Goal: Task Accomplishment & Management: Manage account settings

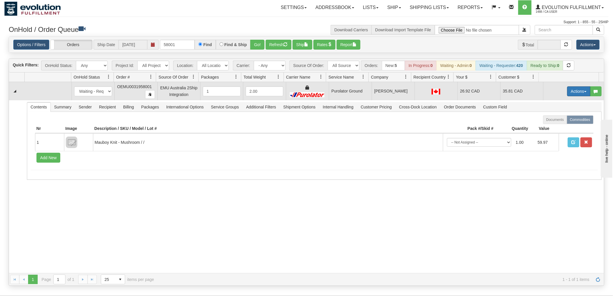
click at [568, 92] on button "Actions" at bounding box center [578, 91] width 23 height 10
click at [556, 125] on link "Ship" at bounding box center [567, 125] width 46 height 8
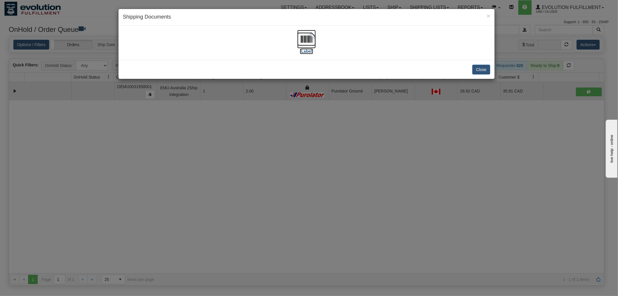
click at [307, 34] on img at bounding box center [306, 39] width 19 height 19
click at [482, 67] on button "Close" at bounding box center [481, 70] width 18 height 10
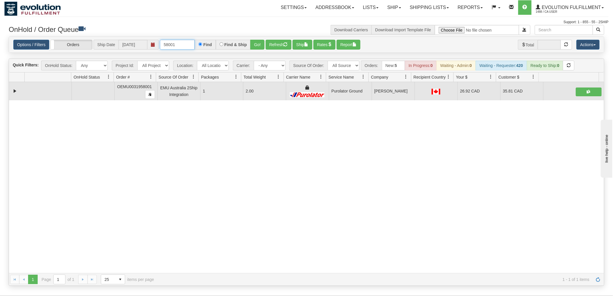
click at [179, 47] on input "58001" at bounding box center [177, 45] width 35 height 10
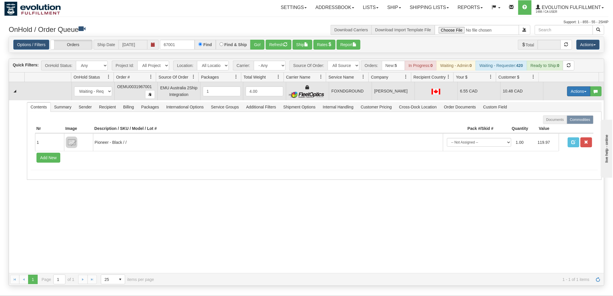
click at [572, 94] on button "Actions" at bounding box center [578, 91] width 23 height 10
click at [550, 127] on link "Ship" at bounding box center [567, 125] width 46 height 8
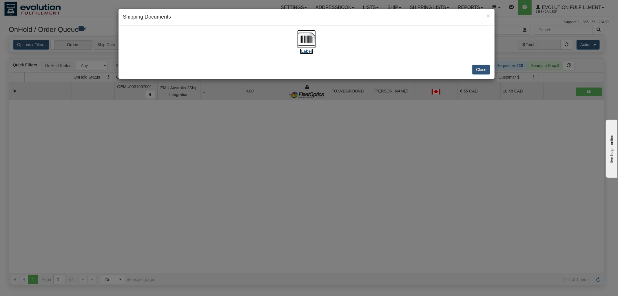
click at [303, 37] on img at bounding box center [306, 39] width 19 height 19
click at [479, 74] on button "Close" at bounding box center [481, 70] width 18 height 10
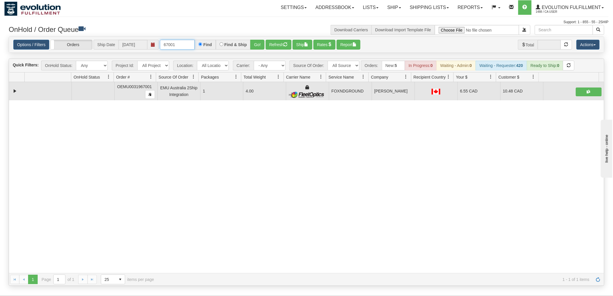
click at [191, 43] on input "67001" at bounding box center [177, 45] width 35 height 10
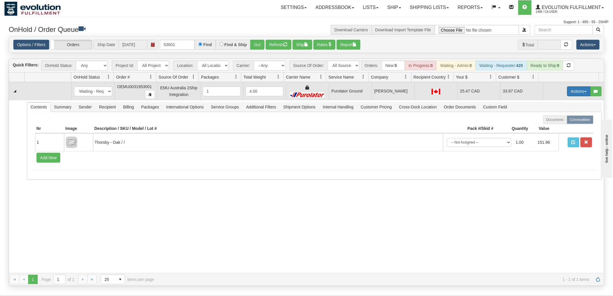
click at [572, 90] on button "Actions" at bounding box center [578, 91] width 23 height 10
click at [552, 125] on span "Ship" at bounding box center [555, 124] width 12 height 5
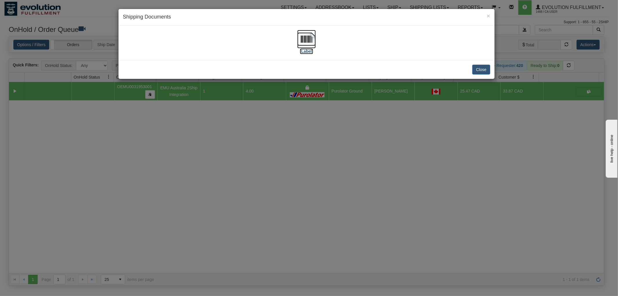
click at [302, 35] on img at bounding box center [306, 39] width 19 height 19
click at [483, 66] on button "Close" at bounding box center [481, 70] width 18 height 10
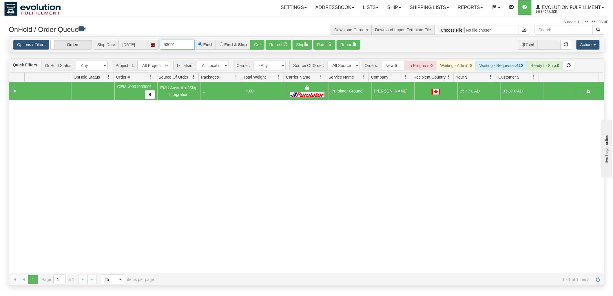
click at [178, 44] on input "53001" at bounding box center [177, 45] width 35 height 10
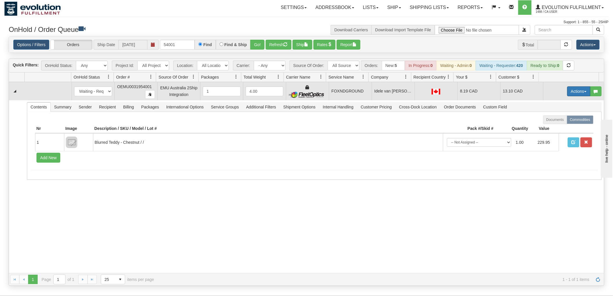
click at [575, 93] on button "Actions" at bounding box center [578, 91] width 23 height 10
click at [555, 124] on span "Ship" at bounding box center [555, 124] width 12 height 5
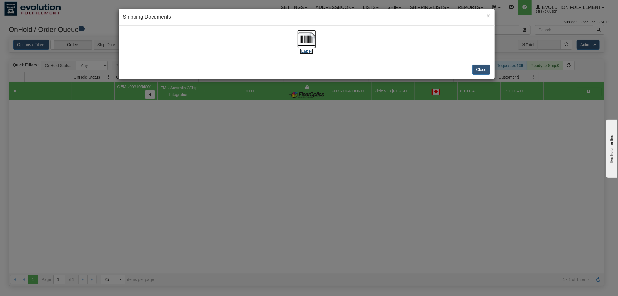
click at [308, 36] on img at bounding box center [306, 39] width 19 height 19
click at [483, 69] on button "Close" at bounding box center [481, 70] width 18 height 10
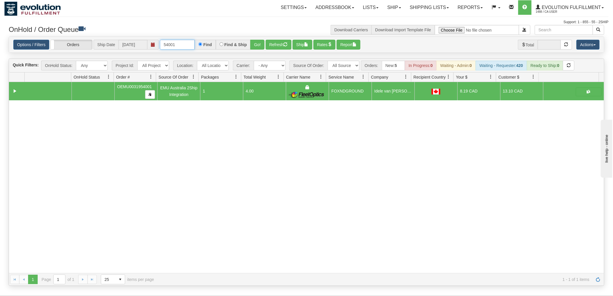
click at [189, 44] on input "54001" at bounding box center [177, 45] width 35 height 10
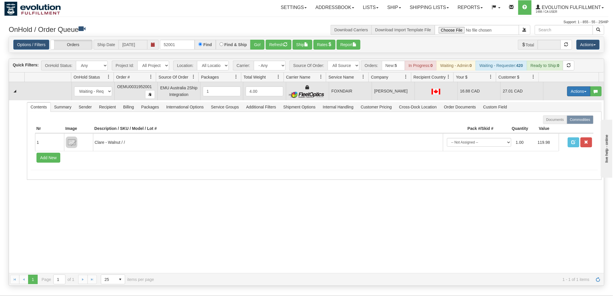
click at [570, 93] on button "Actions" at bounding box center [578, 91] width 23 height 10
click at [554, 124] on span "Ship" at bounding box center [555, 124] width 12 height 5
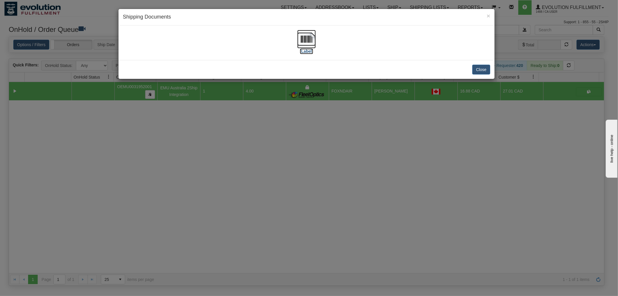
click at [309, 39] on img at bounding box center [306, 39] width 19 height 19
click at [484, 68] on button "Close" at bounding box center [481, 70] width 18 height 10
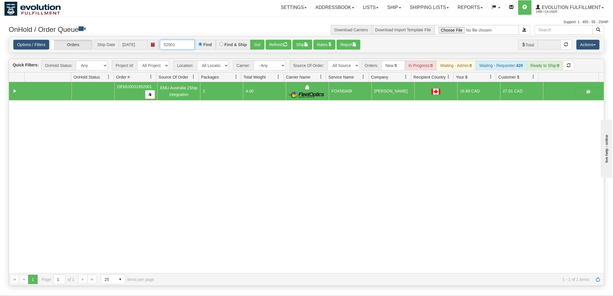
click at [186, 42] on input "52001" at bounding box center [177, 45] width 35 height 10
click at [187, 47] on input "52001" at bounding box center [177, 45] width 35 height 10
type input "16001"
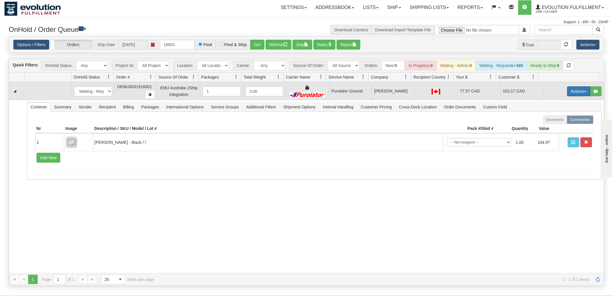
click at [568, 91] on button "Actions" at bounding box center [578, 91] width 23 height 10
click at [555, 126] on span "Ship" at bounding box center [555, 124] width 12 height 5
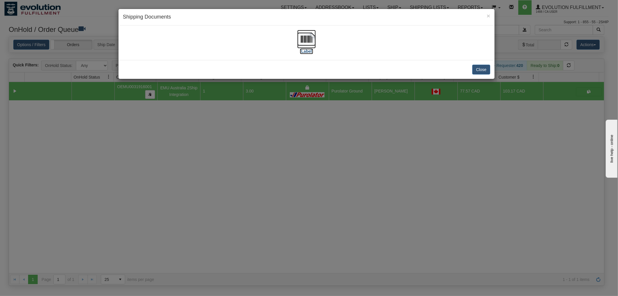
click at [299, 36] on img at bounding box center [306, 39] width 19 height 19
click at [481, 68] on button "Close" at bounding box center [481, 70] width 18 height 10
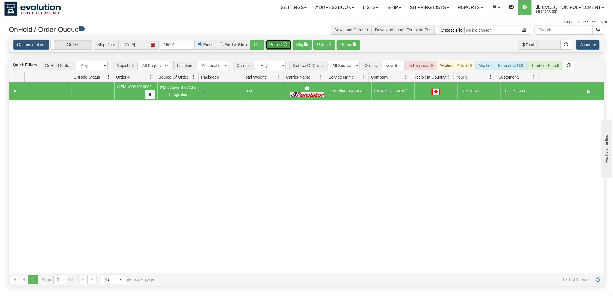
click at [282, 45] on button "Refresh" at bounding box center [279, 45] width 26 height 10
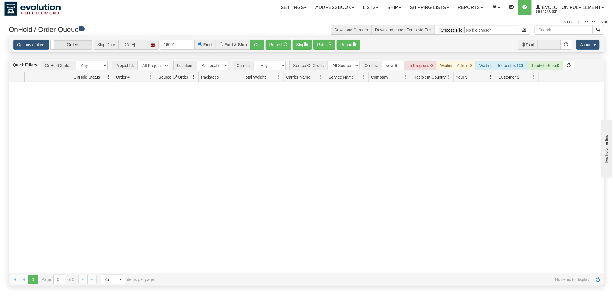
click at [256, 143] on div at bounding box center [306, 177] width 595 height 191
click at [427, 6] on link "Shipping lists" at bounding box center [429, 7] width 48 height 14
click at [427, 19] on span "Current Shipments" at bounding box center [419, 20] width 34 height 5
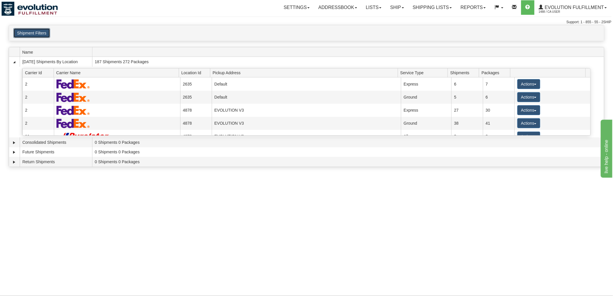
click at [45, 34] on button "Shipment Filters" at bounding box center [31, 33] width 37 height 10
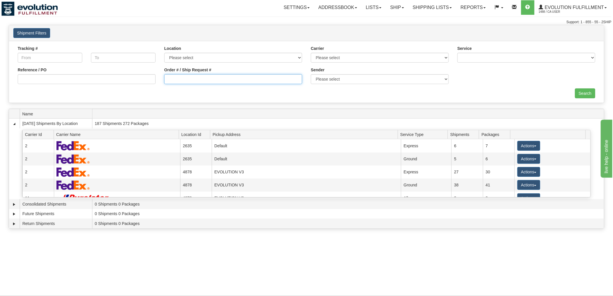
click at [204, 80] on input "Order # / Ship Request #" at bounding box center [233, 79] width 138 height 10
type input "967001"
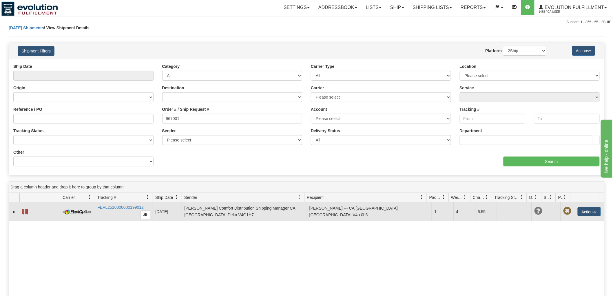
click at [25, 211] on span at bounding box center [25, 212] width 6 height 6
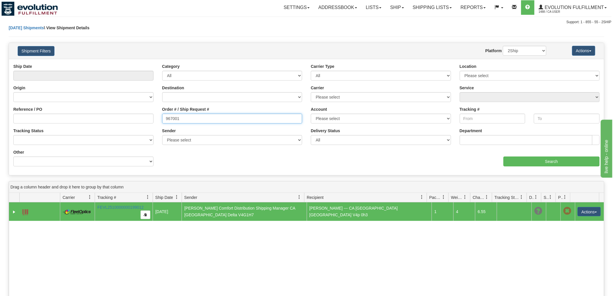
click at [217, 119] on input "967001" at bounding box center [232, 119] width 140 height 10
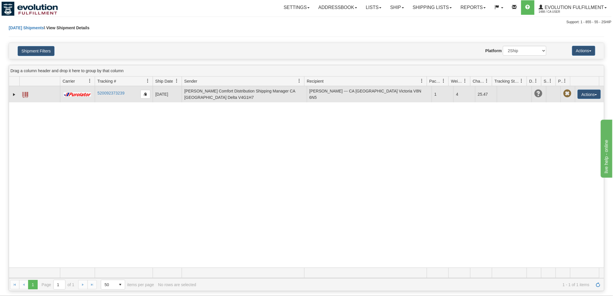
click at [24, 94] on span at bounding box center [25, 95] width 6 height 6
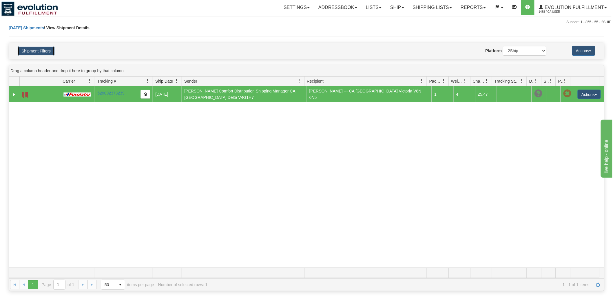
click at [44, 49] on button "Shipment Filters" at bounding box center [36, 51] width 37 height 10
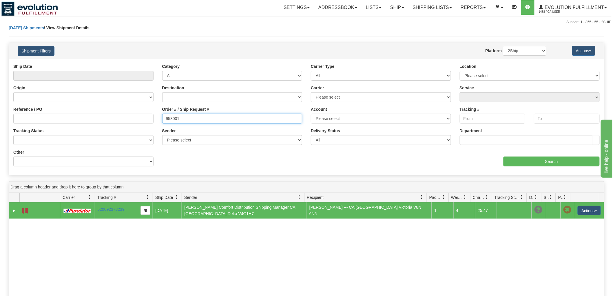
click at [196, 118] on input "953001" at bounding box center [232, 119] width 140 height 10
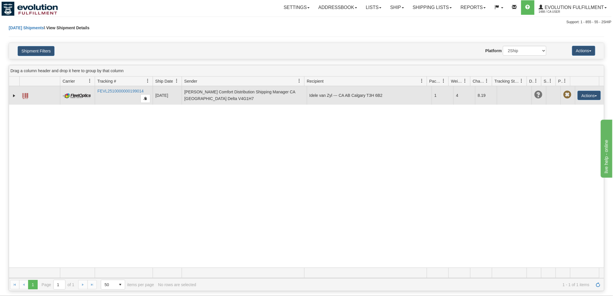
click at [25, 95] on span at bounding box center [25, 96] width 6 height 6
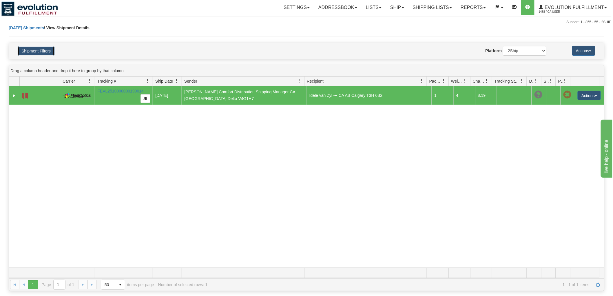
click at [40, 56] on button "Shipment Filters" at bounding box center [36, 51] width 37 height 10
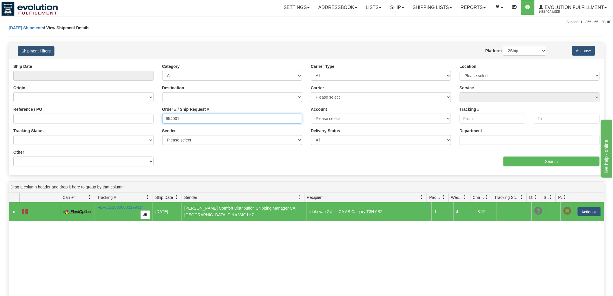
click at [221, 120] on input "954001" at bounding box center [232, 119] width 140 height 10
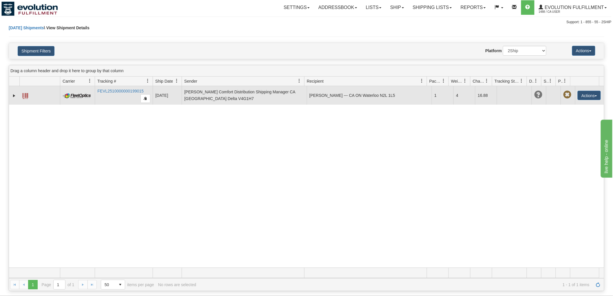
click at [26, 94] on span at bounding box center [25, 96] width 6 height 6
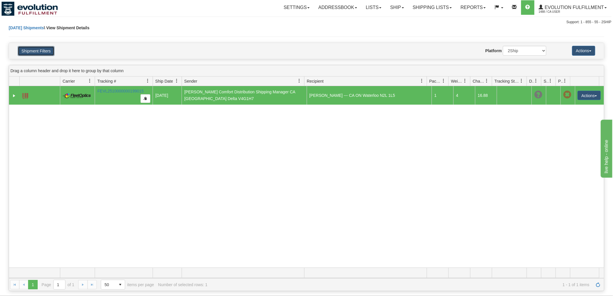
click at [42, 48] on button "Shipment Filters" at bounding box center [36, 51] width 37 height 10
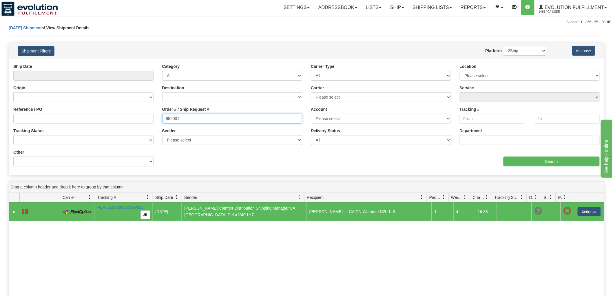
click at [198, 122] on input "952001" at bounding box center [232, 119] width 140 height 10
type input "916001"
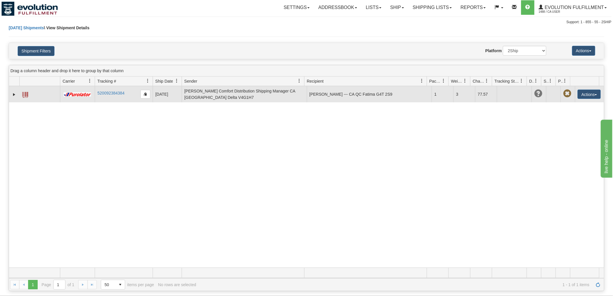
click at [24, 92] on span at bounding box center [25, 95] width 6 height 6
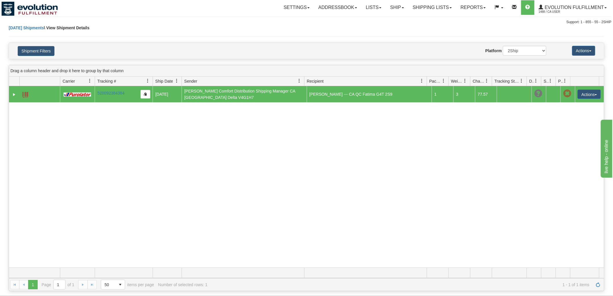
click at [328, 173] on div "31732315 1488 520092384384 10/07/2025 10/07/2025 03:41:02 PM Kanner Comfort Dis…" at bounding box center [306, 176] width 595 height 181
click at [388, 10] on link "Ship" at bounding box center [397, 7] width 22 height 14
click at [387, 27] on span "OnHold / Order Queue" at bounding box center [381, 27] width 41 height 5
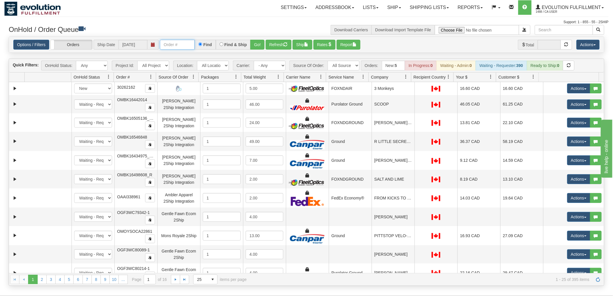
click at [178, 45] on input "text" at bounding box center [177, 45] width 35 height 10
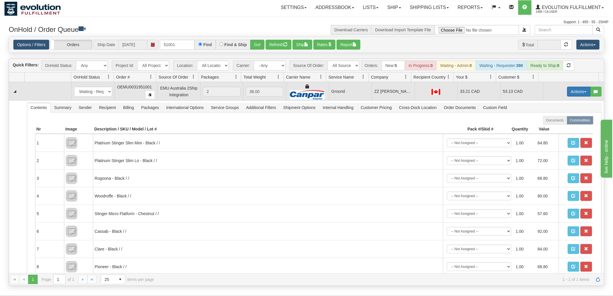
click at [578, 89] on button "Actions" at bounding box center [578, 92] width 23 height 10
click at [562, 125] on link "Ship" at bounding box center [567, 125] width 46 height 8
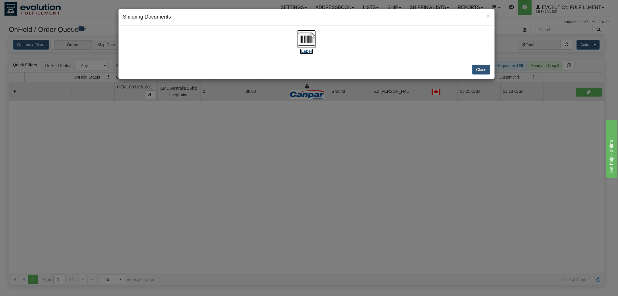
click at [305, 40] on img at bounding box center [306, 39] width 19 height 19
click at [478, 67] on button "Close" at bounding box center [481, 70] width 18 height 10
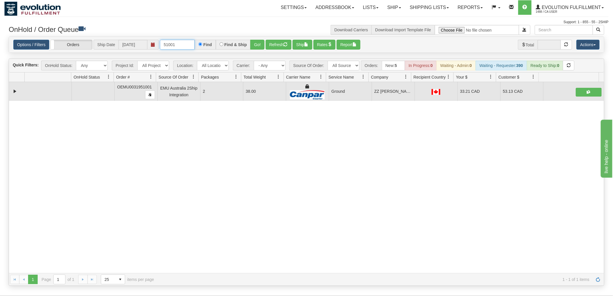
click at [187, 44] on input "51001" at bounding box center [177, 45] width 35 height 10
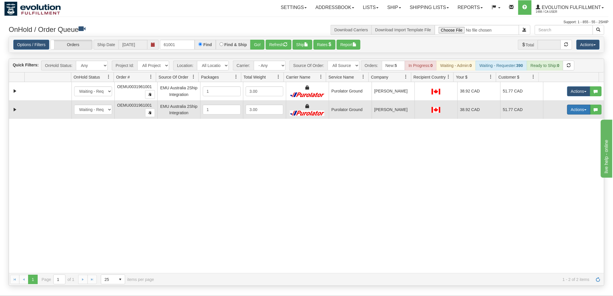
click at [577, 108] on button "Actions" at bounding box center [578, 110] width 23 height 10
click at [554, 149] on span "Delete" at bounding box center [557, 150] width 16 height 5
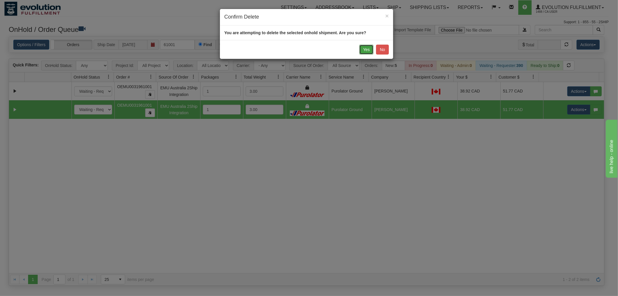
click at [365, 49] on button "Yes" at bounding box center [366, 50] width 14 height 10
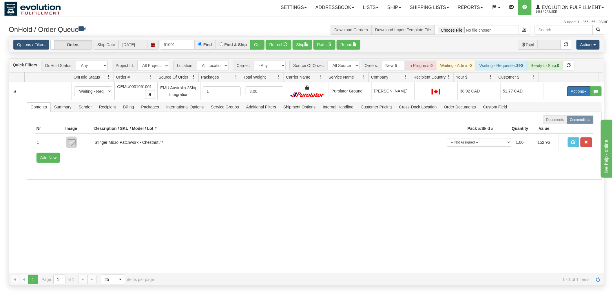
click at [569, 92] on button "Actions" at bounding box center [578, 91] width 23 height 10
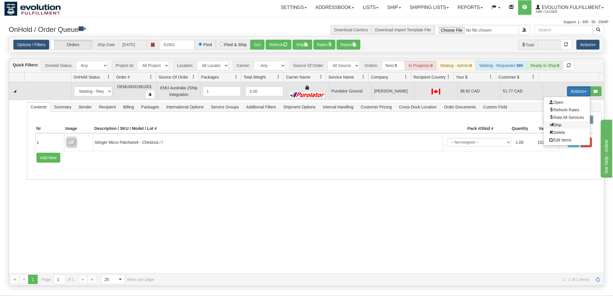
click at [551, 122] on span "Ship" at bounding box center [555, 124] width 12 height 5
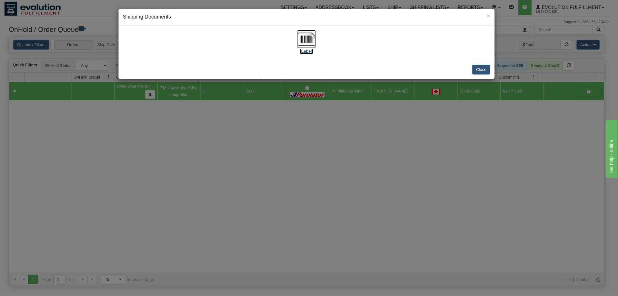
click at [306, 38] on img at bounding box center [306, 39] width 19 height 19
click at [475, 70] on button "Close" at bounding box center [481, 70] width 18 height 10
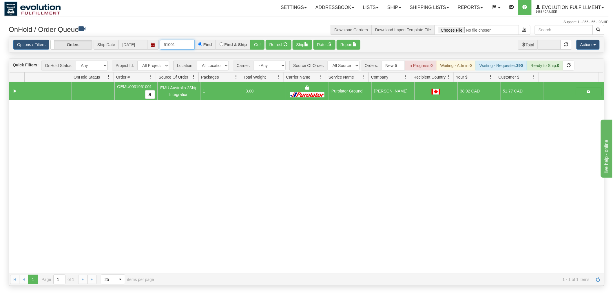
click at [191, 45] on input "61001" at bounding box center [177, 45] width 35 height 10
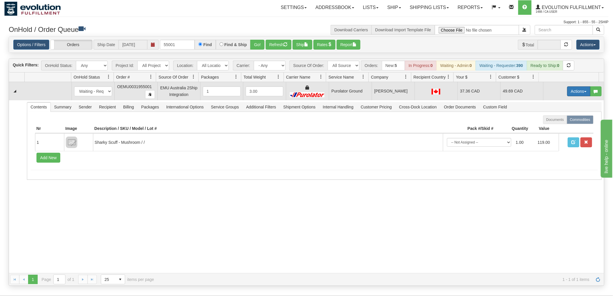
click at [573, 93] on button "Actions" at bounding box center [578, 91] width 23 height 10
click at [552, 126] on span "Ship" at bounding box center [555, 124] width 12 height 5
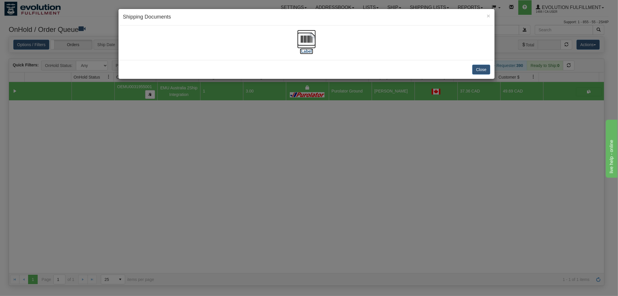
click at [300, 40] on img at bounding box center [306, 39] width 19 height 19
click at [487, 66] on button "Close" at bounding box center [481, 70] width 18 height 10
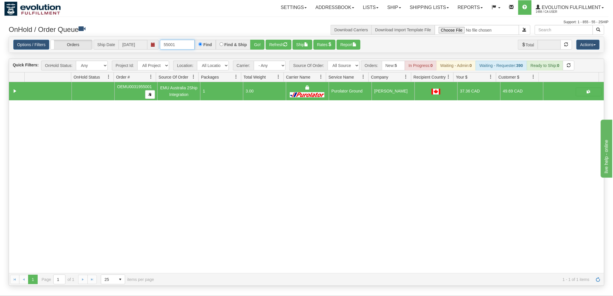
click at [182, 41] on input "55001" at bounding box center [177, 45] width 35 height 10
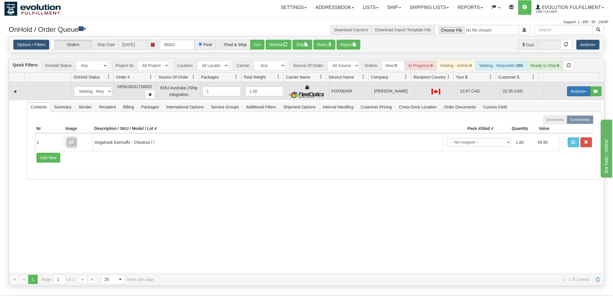
click at [572, 90] on button "Actions" at bounding box center [578, 91] width 23 height 10
click at [557, 125] on link "Ship" at bounding box center [567, 125] width 46 height 8
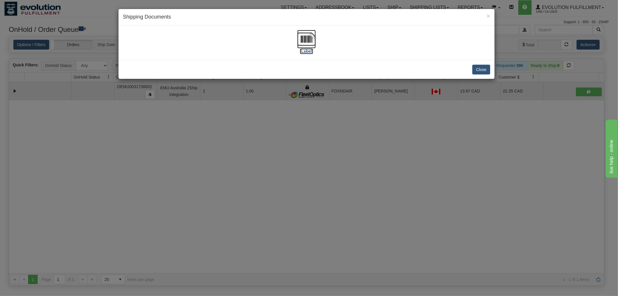
click at [306, 38] on img at bounding box center [306, 39] width 19 height 19
click at [482, 67] on button "Close" at bounding box center [481, 70] width 18 height 10
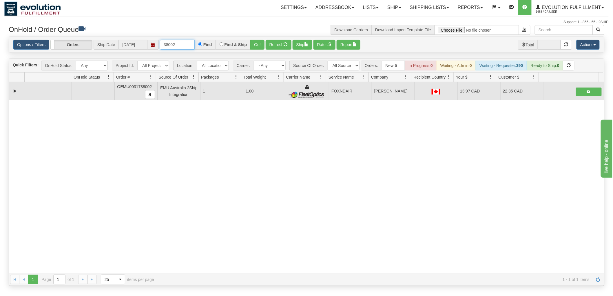
click at [194, 43] on input "38002" at bounding box center [177, 45] width 35 height 10
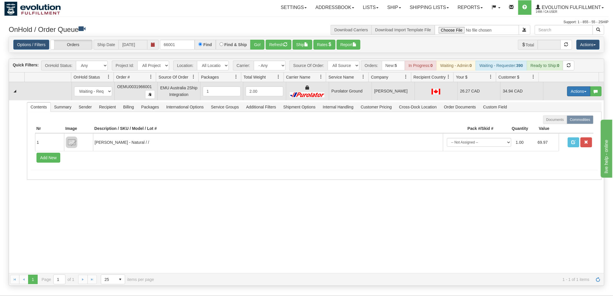
click at [578, 92] on button "Actions" at bounding box center [578, 91] width 23 height 10
click at [550, 126] on span "Ship" at bounding box center [555, 124] width 12 height 5
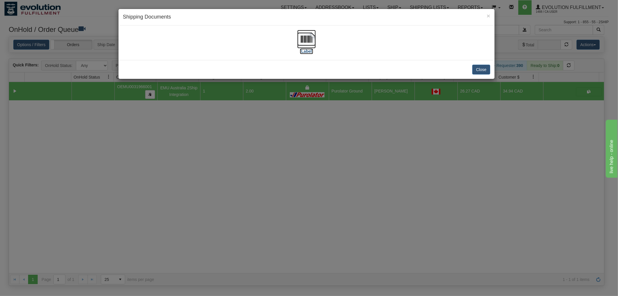
click at [304, 33] on img at bounding box center [306, 39] width 19 height 19
click at [487, 67] on button "Close" at bounding box center [481, 70] width 18 height 10
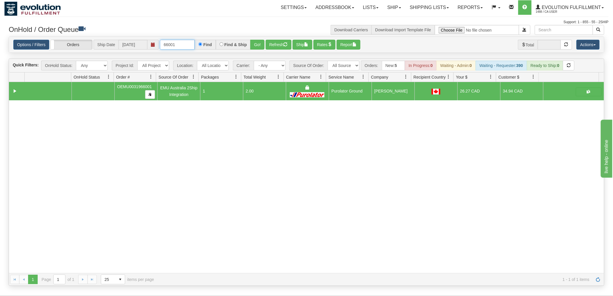
click at [187, 43] on input "66001" at bounding box center [177, 45] width 35 height 10
type input "65001"
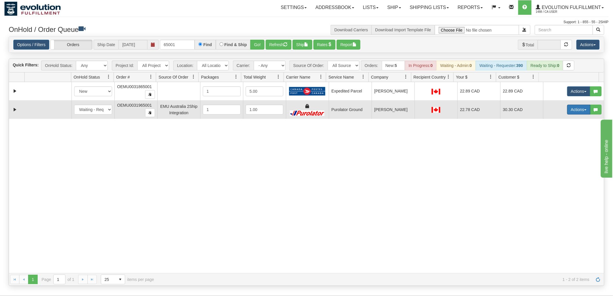
click at [574, 113] on button "Actions" at bounding box center [578, 110] width 23 height 10
click at [556, 142] on link "Ship" at bounding box center [567, 143] width 46 height 8
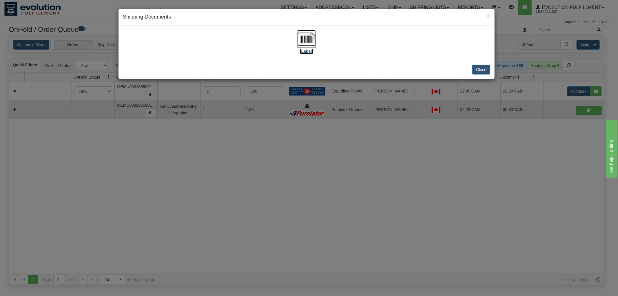
click at [302, 35] on img at bounding box center [306, 39] width 19 height 19
click at [477, 70] on button "Close" at bounding box center [481, 70] width 18 height 10
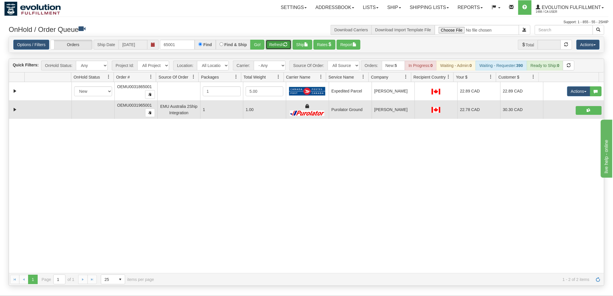
click at [284, 45] on button "Refresh" at bounding box center [279, 45] width 26 height 10
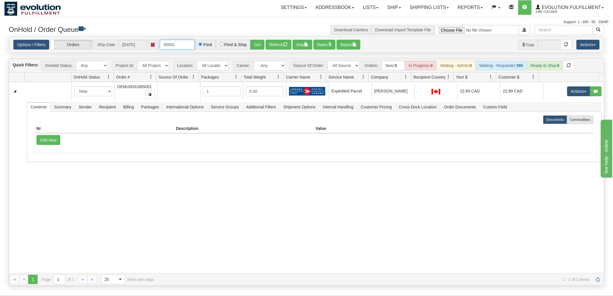
click at [188, 44] on input "65001" at bounding box center [177, 45] width 35 height 10
click at [180, 45] on input "text" at bounding box center [177, 45] width 35 height 10
type input "56001"
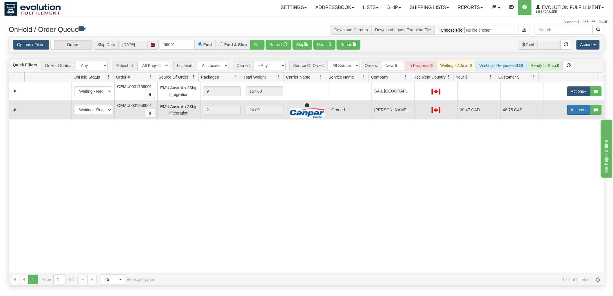
click at [572, 109] on button "Actions" at bounding box center [578, 110] width 23 height 10
click at [555, 144] on span "Ship" at bounding box center [555, 143] width 12 height 5
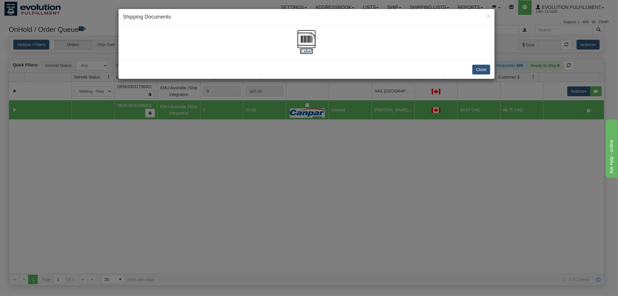
click at [306, 37] on img at bounding box center [306, 39] width 19 height 19
click at [482, 66] on button "Close" at bounding box center [481, 70] width 18 height 10
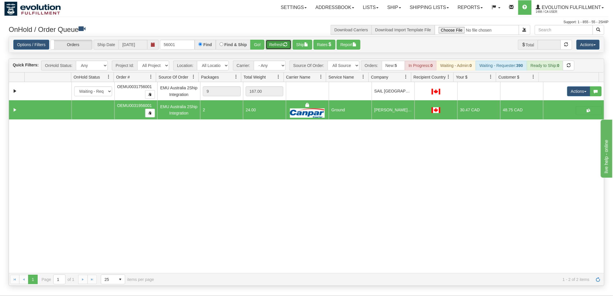
click at [285, 42] on span "button" at bounding box center [285, 44] width 4 height 4
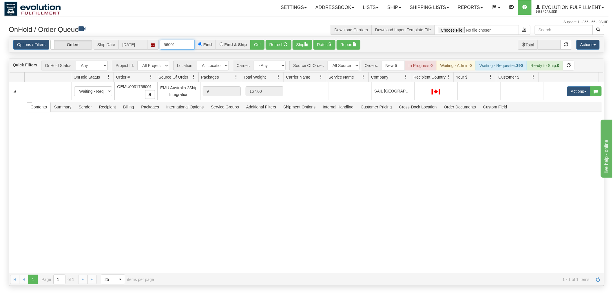
click at [186, 45] on input "56001" at bounding box center [177, 45] width 35 height 10
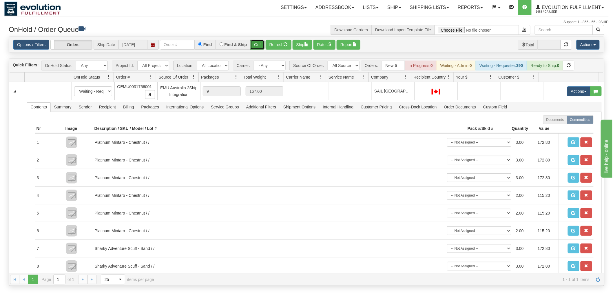
click at [255, 44] on button "Go!" at bounding box center [257, 45] width 14 height 10
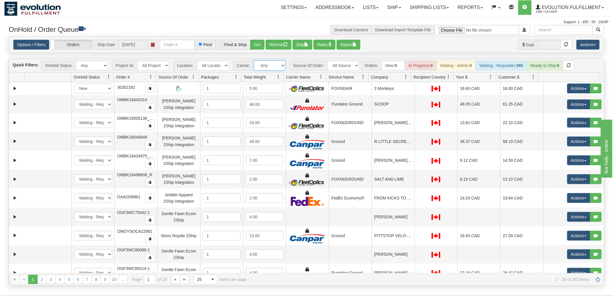
click at [275, 65] on select "- Any - Has NO carrier assigned - Has a carrier assigned FleetOptics Inc. My Ca…" at bounding box center [270, 66] width 32 height 10
select select "-1"
click at [254, 61] on select "- Any - Has NO carrier assigned - Has a carrier assigned FleetOptics Inc. My Ca…" at bounding box center [270, 66] width 32 height 10
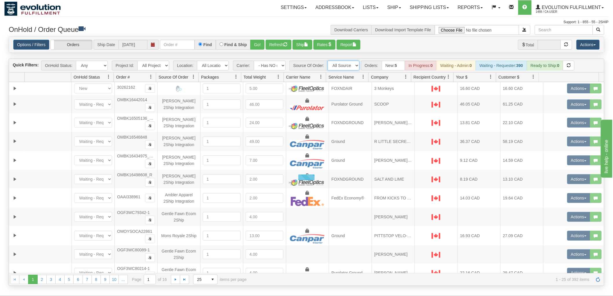
click at [345, 65] on select "All Sources AirBlaster 2Ship Integration Ambler Apparel 2Ship Integration Blast…" at bounding box center [344, 66] width 32 height 10
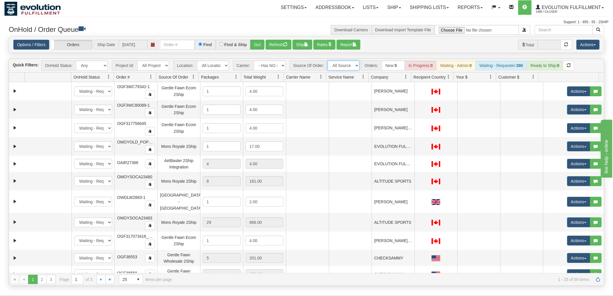
select select "EMU Australia 2Ship Integration"
click at [328, 61] on select "All Sources AirBlaster 2Ship Integration Ambler Apparel 2Ship Integration Blast…" at bounding box center [344, 66] width 32 height 10
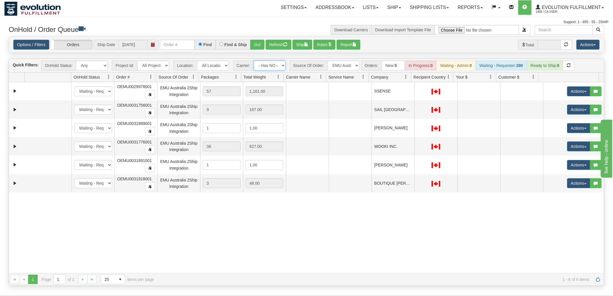
click at [273, 69] on select "- Any - Has NO carrier assigned - Has a carrier assigned FleetOptics Inc. My Ca…" at bounding box center [270, 66] width 32 height 10
select select "grid toolbar"
click at [254, 61] on select "- Any - Has NO carrier assigned - Has a carrier assigned FleetOptics Inc. My Ca…" at bounding box center [270, 66] width 32 height 10
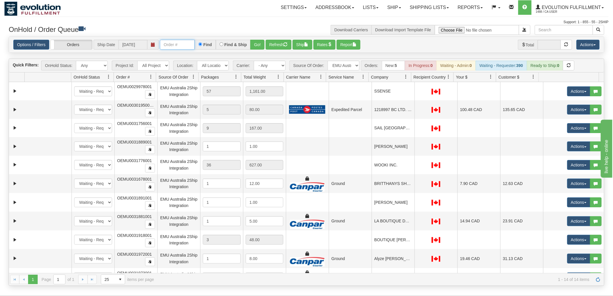
click at [170, 45] on input "text" at bounding box center [177, 45] width 35 height 10
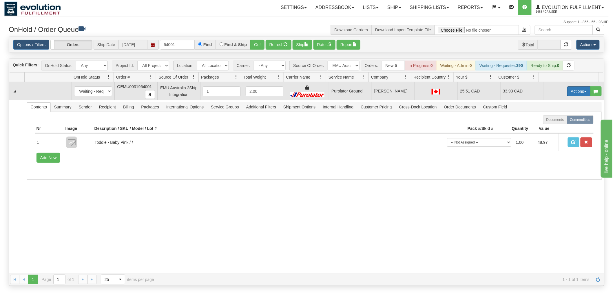
click at [571, 88] on button "Actions" at bounding box center [578, 91] width 23 height 10
click at [549, 125] on span "Ship" at bounding box center [555, 124] width 12 height 5
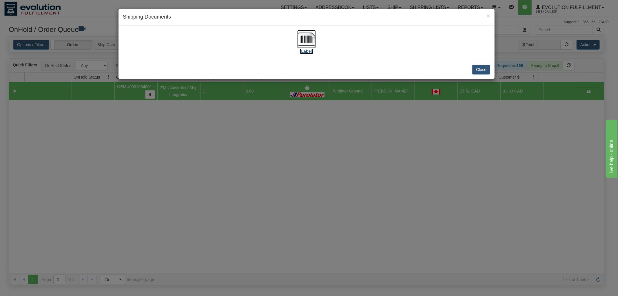
click at [307, 38] on img at bounding box center [306, 39] width 19 height 19
click at [480, 67] on button "Close" at bounding box center [481, 70] width 18 height 10
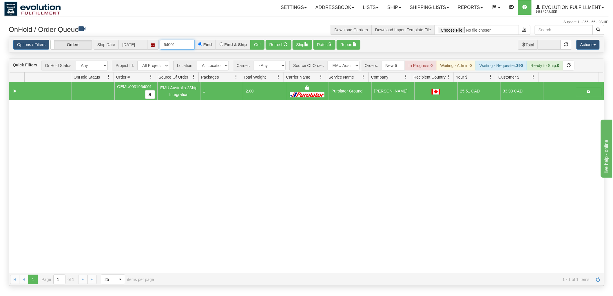
click at [182, 47] on input "64001" at bounding box center [177, 45] width 35 height 10
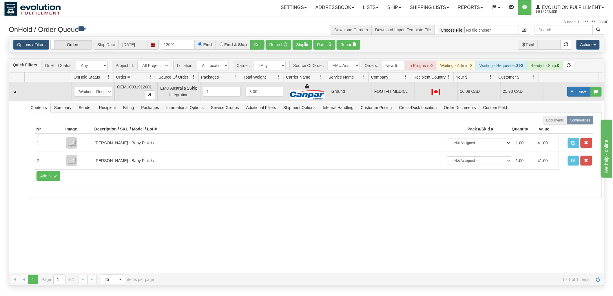
click at [570, 90] on button "Actions" at bounding box center [578, 92] width 23 height 10
click at [552, 126] on span "Ship" at bounding box center [555, 125] width 12 height 5
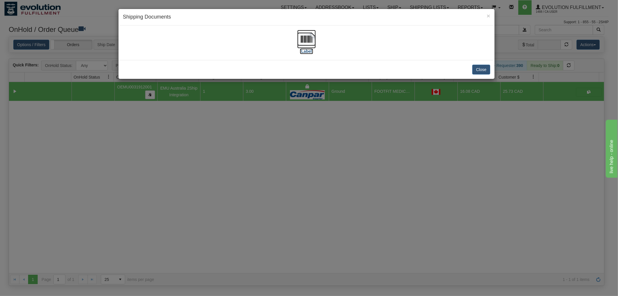
click at [304, 39] on img at bounding box center [306, 39] width 19 height 19
click at [477, 67] on button "Close" at bounding box center [481, 70] width 18 height 10
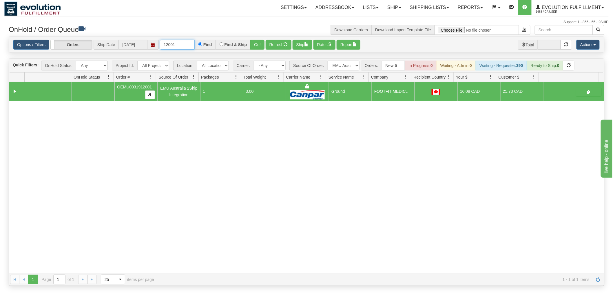
click at [184, 45] on input "12001" at bounding box center [177, 45] width 35 height 10
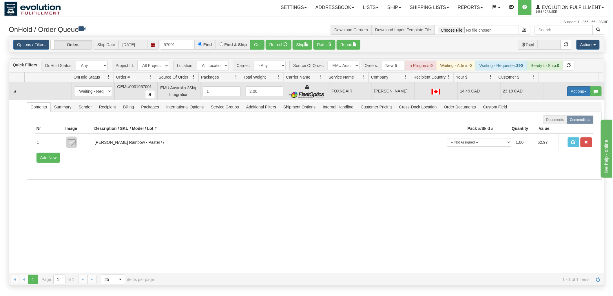
click at [567, 94] on button "Actions" at bounding box center [578, 91] width 23 height 10
click at [551, 124] on span "Ship" at bounding box center [555, 124] width 12 height 5
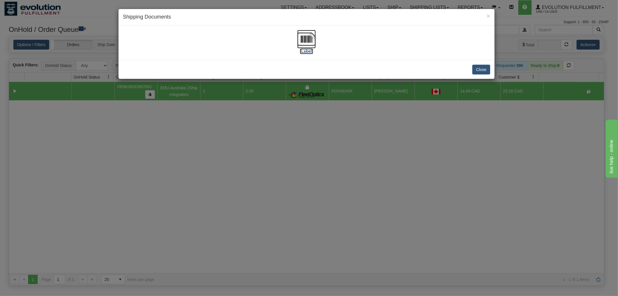
click at [306, 37] on img at bounding box center [306, 39] width 19 height 19
click at [484, 70] on button "Close" at bounding box center [481, 70] width 18 height 10
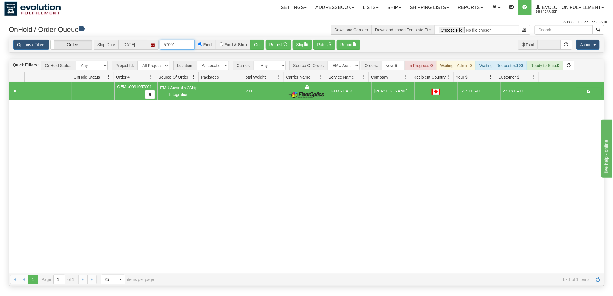
click at [187, 46] on input "57001" at bounding box center [177, 45] width 35 height 10
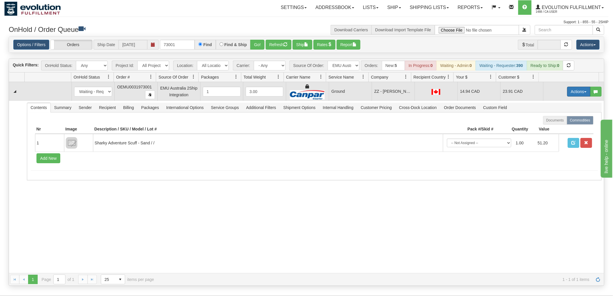
click at [568, 91] on button "Actions" at bounding box center [578, 92] width 23 height 10
click at [555, 123] on span "Ship" at bounding box center [555, 125] width 12 height 5
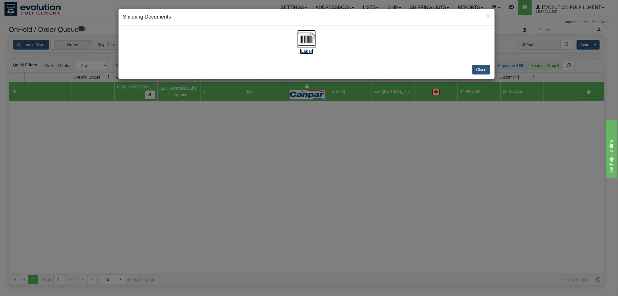
click at [303, 33] on img at bounding box center [306, 39] width 19 height 19
click at [483, 68] on button "Close" at bounding box center [481, 70] width 18 height 10
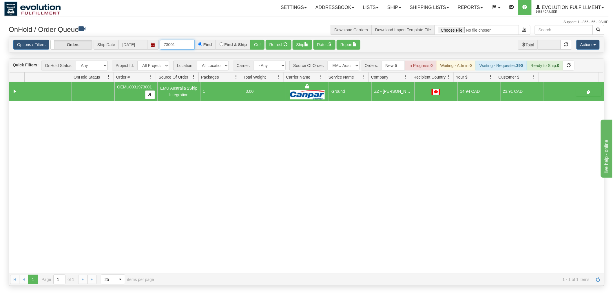
click at [180, 43] on input "73001" at bounding box center [177, 45] width 35 height 10
type input "72001"
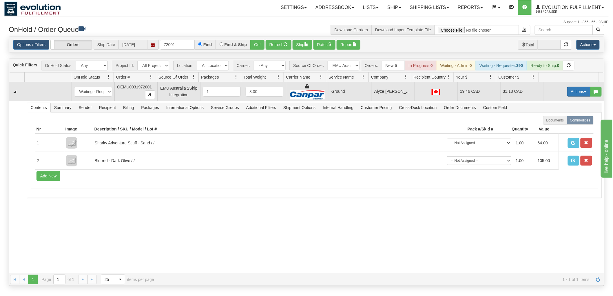
click at [569, 91] on button "Actions" at bounding box center [578, 92] width 23 height 10
click at [558, 125] on link "Ship" at bounding box center [567, 125] width 46 height 8
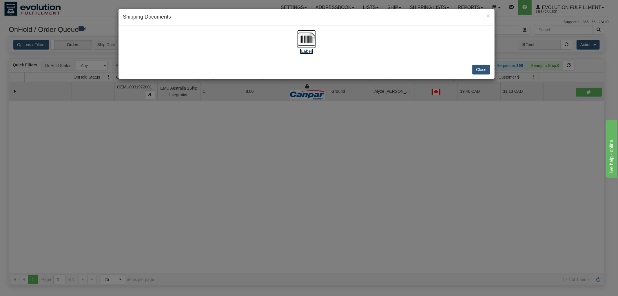
click at [303, 35] on img at bounding box center [306, 39] width 19 height 19
click at [481, 69] on button "Close" at bounding box center [481, 70] width 18 height 10
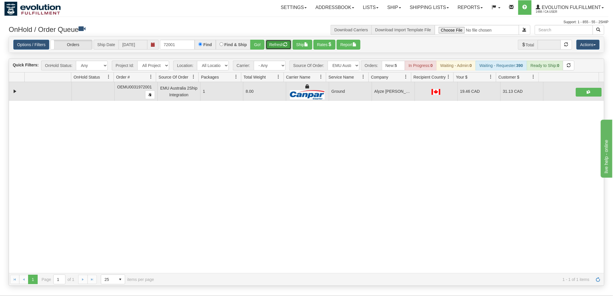
click at [284, 44] on button "Refresh" at bounding box center [279, 45] width 26 height 10
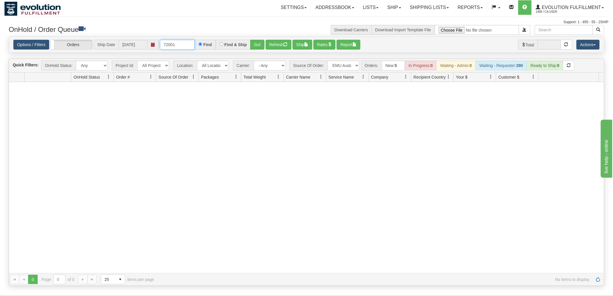
click at [177, 40] on input "72001" at bounding box center [177, 45] width 35 height 10
click at [264, 44] on button "Go!" at bounding box center [257, 45] width 14 height 10
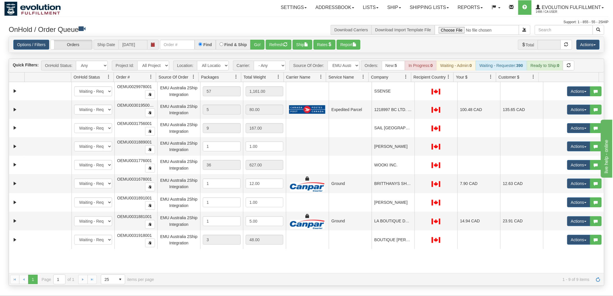
click at [406, 76] on span at bounding box center [406, 76] width 5 height 5
click at [412, 88] on span "Sort Ascending" at bounding box center [427, 90] width 30 height 6
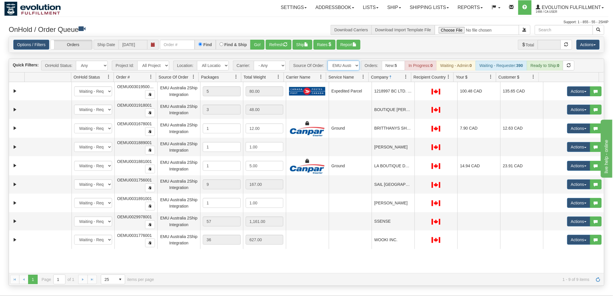
click at [339, 61] on select "All Sources AirBlaster 2Ship Integration Ambler Apparel 2Ship Integration Blast…" at bounding box center [344, 66] width 32 height 10
select select "Tofino Towels 2Ship"
click at [328, 61] on select "All Sources AirBlaster 2Ship Integration Ambler Apparel 2Ship Integration Blast…" at bounding box center [344, 66] width 32 height 10
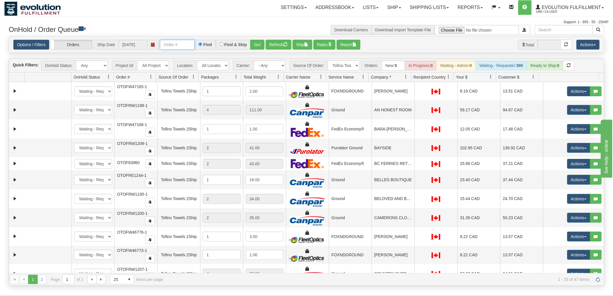
click at [182, 45] on input "text" at bounding box center [177, 45] width 35 height 10
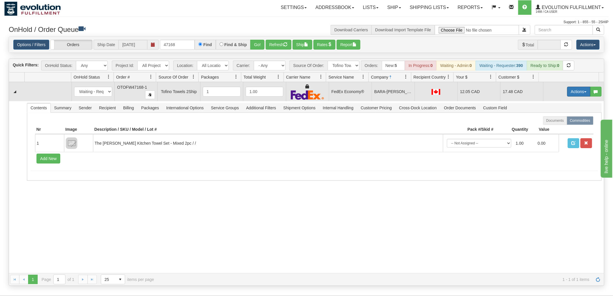
click at [570, 87] on button "Actions" at bounding box center [578, 92] width 23 height 10
click at [553, 126] on span "Ship" at bounding box center [555, 125] width 12 height 5
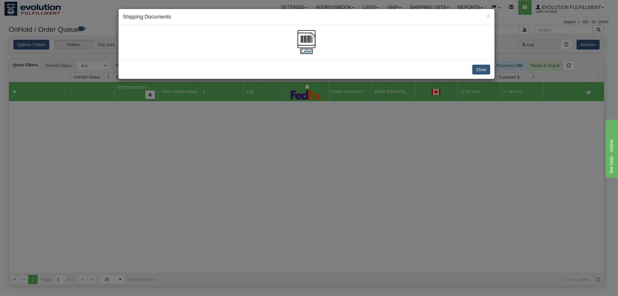
click at [306, 38] on img at bounding box center [306, 39] width 19 height 19
click at [477, 70] on button "Close" at bounding box center [481, 70] width 18 height 10
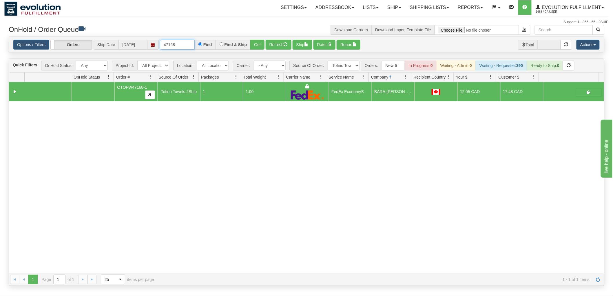
click at [178, 45] on input "47168" at bounding box center [177, 45] width 35 height 10
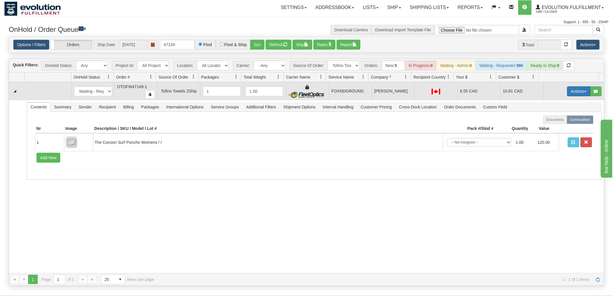
click at [570, 89] on button "Actions" at bounding box center [578, 91] width 23 height 10
click at [550, 126] on span "Ship" at bounding box center [555, 124] width 12 height 5
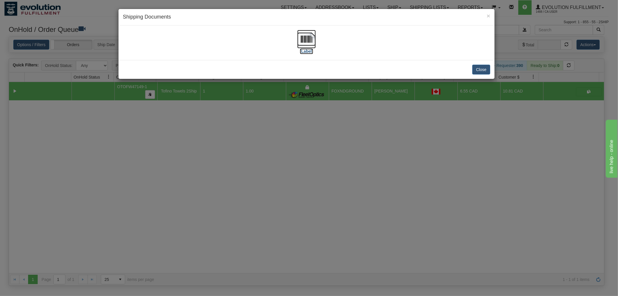
click at [302, 37] on img at bounding box center [306, 39] width 19 height 19
click at [475, 70] on button "Close" at bounding box center [481, 70] width 18 height 10
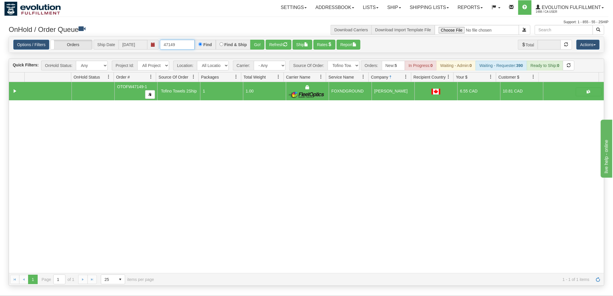
click at [187, 42] on input "47149" at bounding box center [177, 45] width 35 height 10
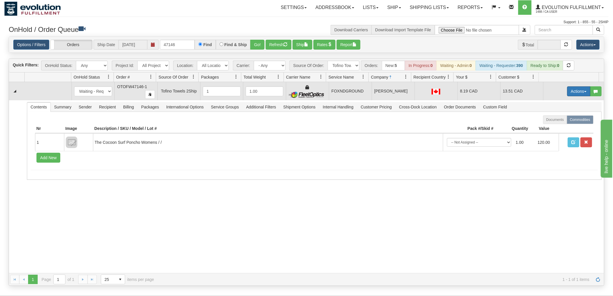
click at [567, 94] on button "Actions" at bounding box center [578, 91] width 23 height 10
click at [553, 126] on span "Ship" at bounding box center [555, 124] width 12 height 5
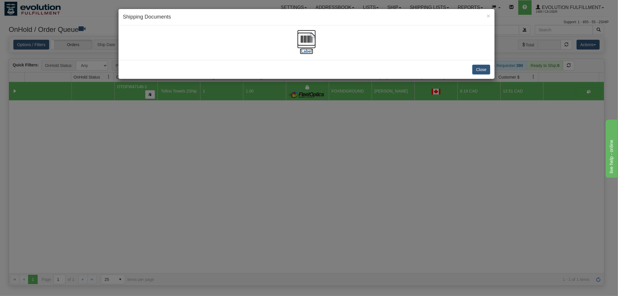
click at [306, 34] on img at bounding box center [306, 39] width 19 height 19
drag, startPoint x: 489, startPoint y: 67, endPoint x: 486, endPoint y: 69, distance: 3.3
click at [488, 69] on button "Close" at bounding box center [481, 70] width 18 height 10
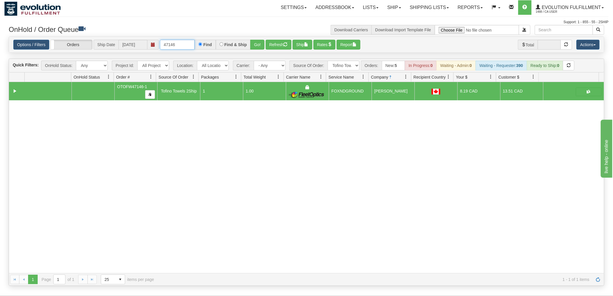
click at [184, 46] on input "47146" at bounding box center [177, 45] width 35 height 10
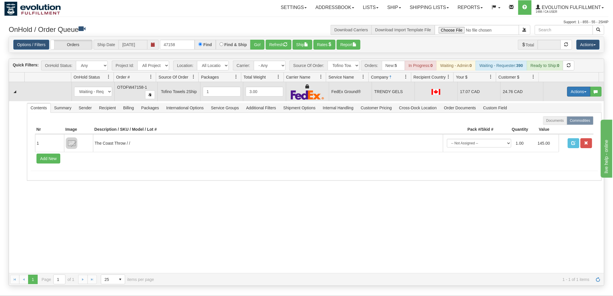
click at [567, 90] on button "Actions" at bounding box center [578, 92] width 23 height 10
click at [550, 127] on span "Ship" at bounding box center [555, 125] width 12 height 5
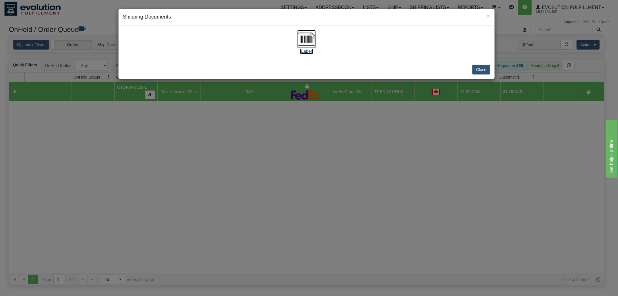
click at [298, 38] on img at bounding box center [306, 39] width 19 height 19
click at [484, 68] on button "Close" at bounding box center [481, 70] width 18 height 10
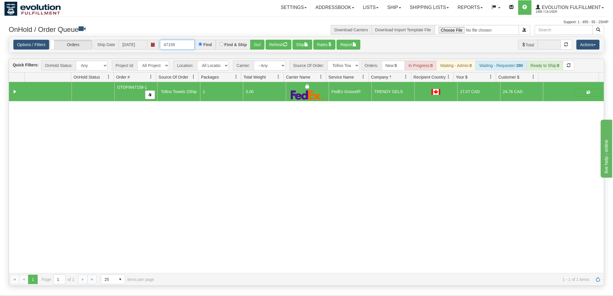
click at [176, 45] on input "47158" at bounding box center [177, 45] width 35 height 10
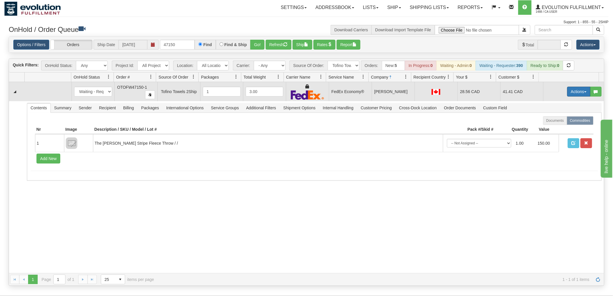
click at [576, 92] on button "Actions" at bounding box center [578, 92] width 23 height 10
click at [547, 127] on link "Ship" at bounding box center [567, 125] width 46 height 8
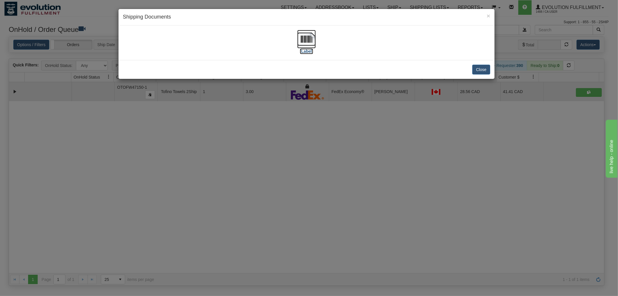
click at [302, 36] on img at bounding box center [306, 39] width 19 height 19
click at [482, 67] on button "Close" at bounding box center [481, 70] width 18 height 10
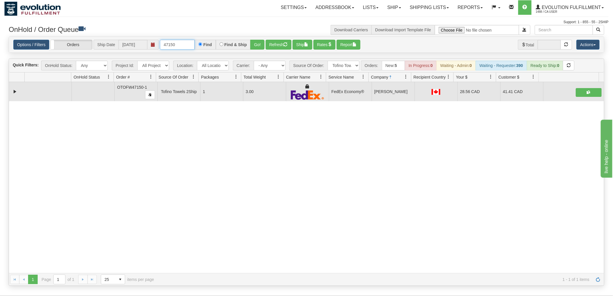
click at [179, 45] on input "47150" at bounding box center [177, 45] width 35 height 10
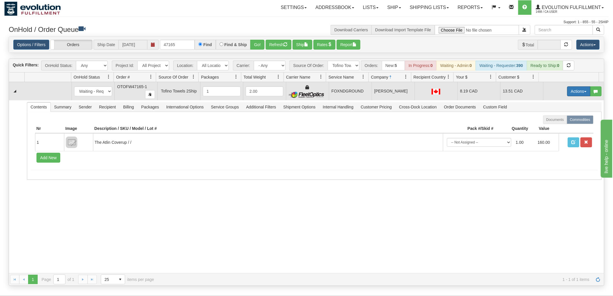
click at [569, 92] on button "Actions" at bounding box center [578, 91] width 23 height 10
click at [555, 122] on link "Ship" at bounding box center [567, 125] width 46 height 8
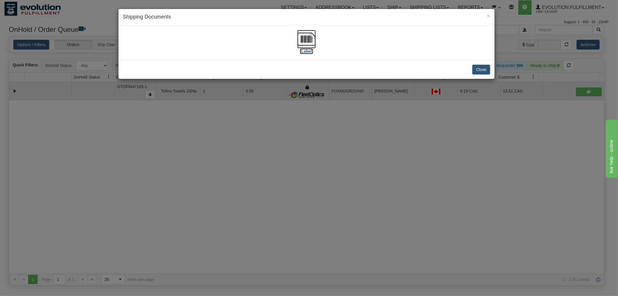
click at [306, 39] on img at bounding box center [306, 39] width 19 height 19
click at [479, 73] on button "Close" at bounding box center [481, 70] width 18 height 10
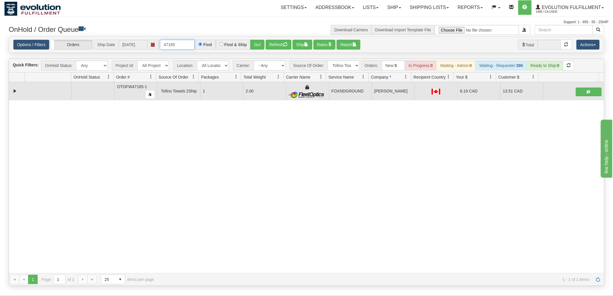
click at [186, 44] on input "47165" at bounding box center [177, 45] width 35 height 10
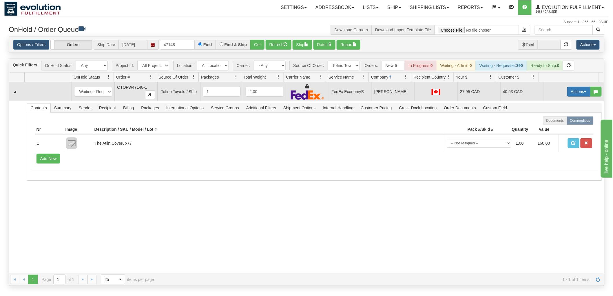
click at [567, 92] on button "Actions" at bounding box center [578, 92] width 23 height 10
click at [550, 123] on span "Ship" at bounding box center [555, 125] width 12 height 5
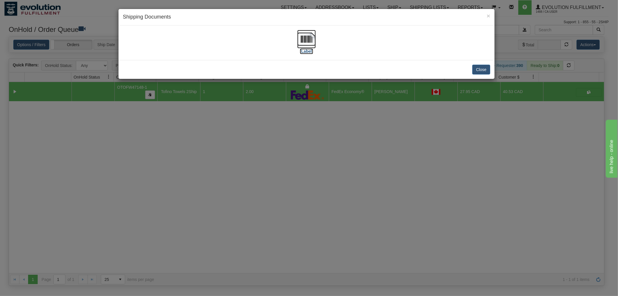
click at [299, 36] on img at bounding box center [306, 39] width 19 height 19
click at [481, 66] on button "Close" at bounding box center [481, 70] width 18 height 10
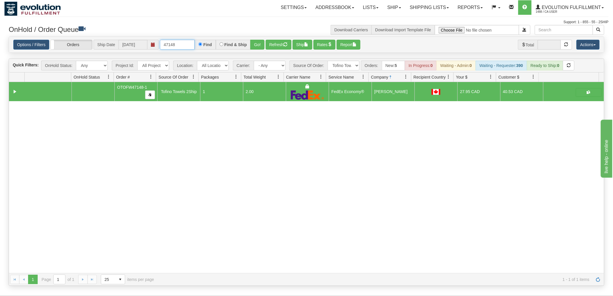
click at [181, 48] on input "47148" at bounding box center [177, 45] width 35 height 10
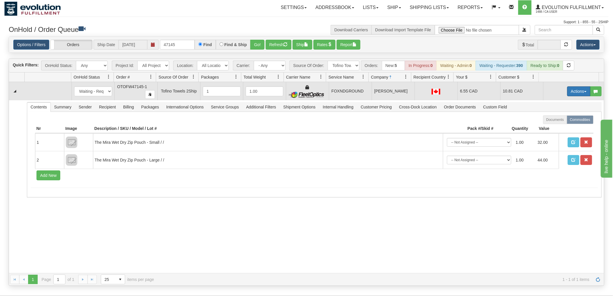
click at [575, 94] on button "Actions" at bounding box center [578, 91] width 23 height 10
click at [555, 125] on span "Ship" at bounding box center [555, 124] width 12 height 5
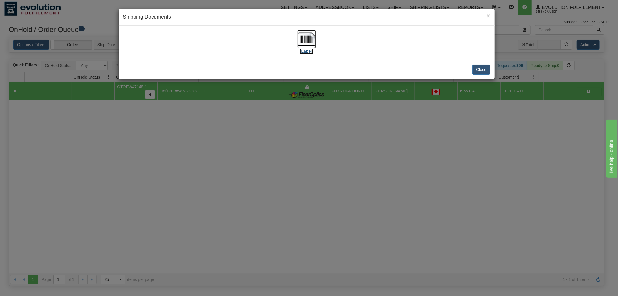
click at [307, 36] on img at bounding box center [306, 39] width 19 height 19
click at [477, 67] on button "Close" at bounding box center [481, 70] width 18 height 10
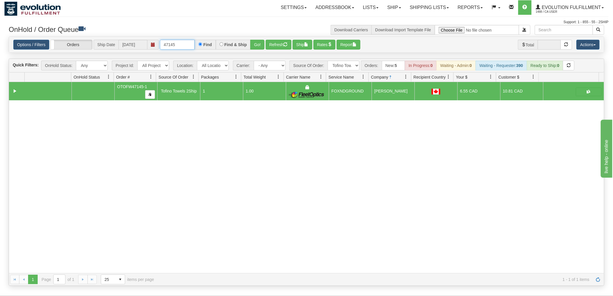
click at [186, 45] on input "47145" at bounding box center [177, 45] width 35 height 10
type input "47147"
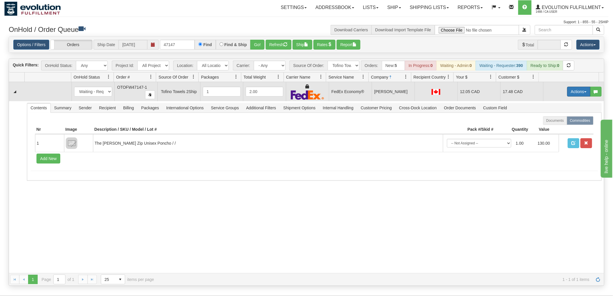
click at [575, 92] on button "Actions" at bounding box center [578, 92] width 23 height 10
click at [551, 126] on span "Ship" at bounding box center [555, 125] width 12 height 5
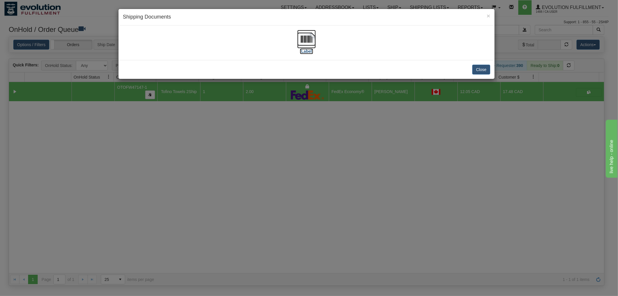
click at [308, 38] on img at bounding box center [306, 39] width 19 height 19
click at [477, 70] on button "Close" at bounding box center [481, 70] width 18 height 10
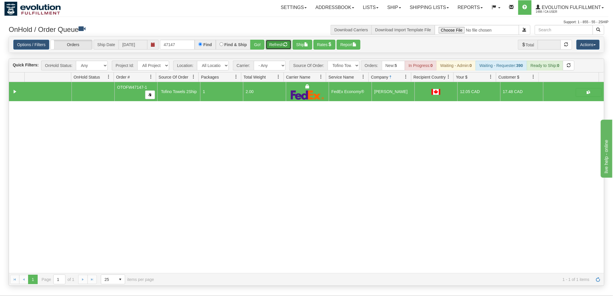
click at [279, 46] on button "Refresh" at bounding box center [279, 45] width 26 height 10
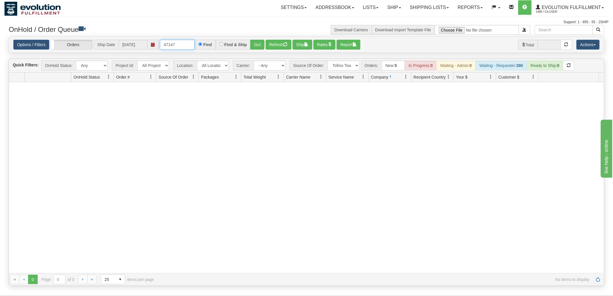
click at [186, 45] on input "47147" at bounding box center [177, 45] width 35 height 10
click at [262, 44] on button "Go!" at bounding box center [257, 45] width 14 height 10
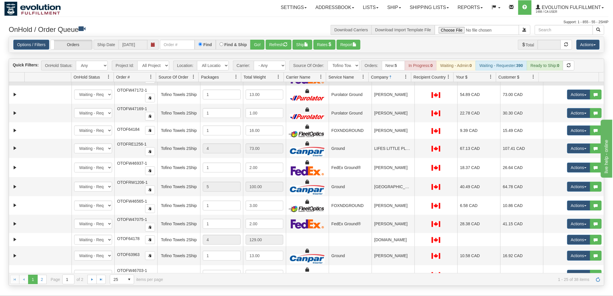
scroll to position [267, 0]
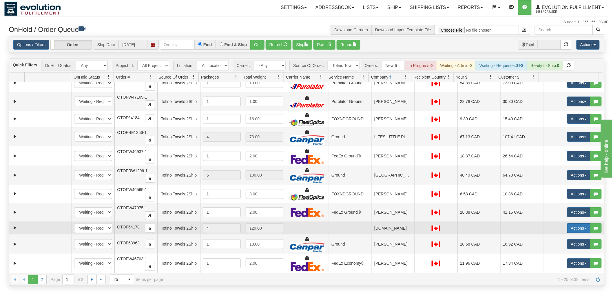
click at [576, 228] on button "Actions" at bounding box center [578, 228] width 23 height 10
click at [555, 268] on span "Delete" at bounding box center [557, 269] width 16 height 5
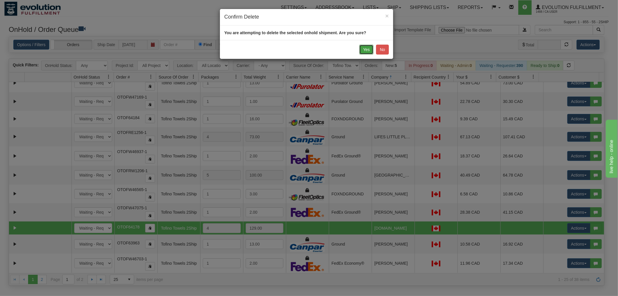
click at [361, 45] on button "Yes" at bounding box center [366, 50] width 14 height 10
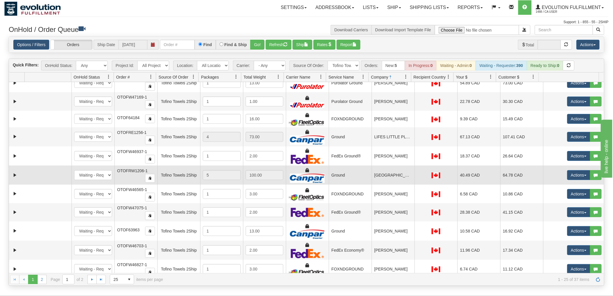
scroll to position [272, 0]
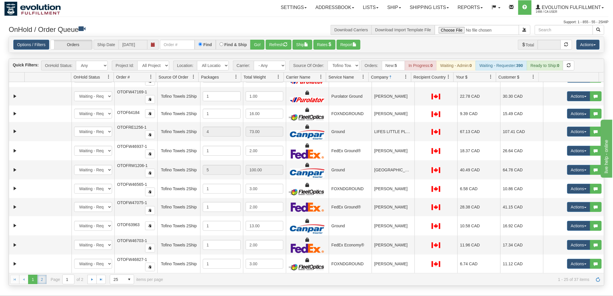
click at [41, 280] on link "2" at bounding box center [41, 279] width 9 height 9
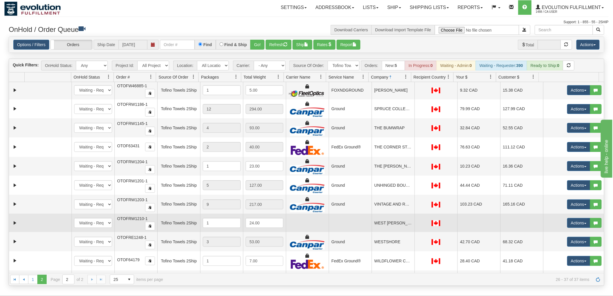
scroll to position [36, 0]
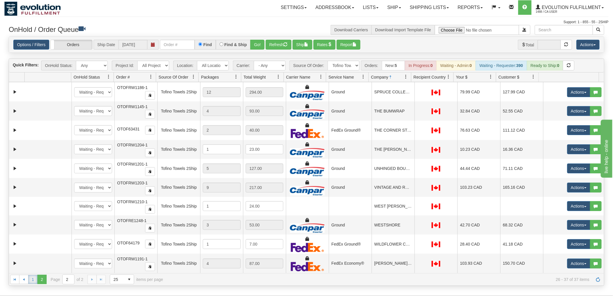
click at [32, 281] on link "1" at bounding box center [32, 279] width 9 height 9
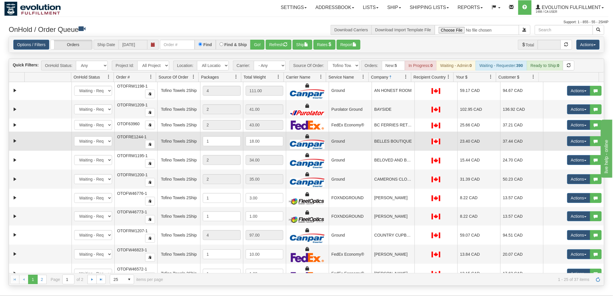
scroll to position [0, 0]
